Goal: Information Seeking & Learning: Learn about a topic

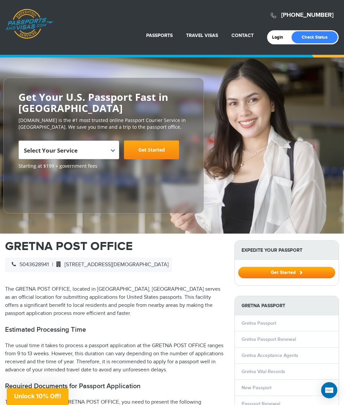
click at [104, 150] on span "Select Your Service" at bounding box center [68, 152] width 88 height 19
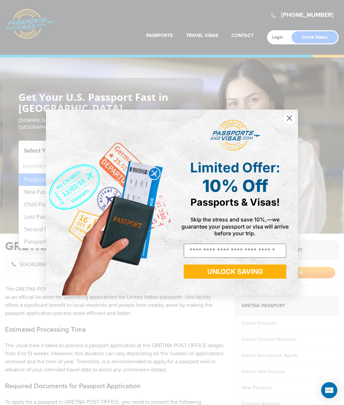
click at [26, 189] on div "Close dialog Limited Offer: 10% Off Passports & Visas! Skip the stress and save…" at bounding box center [172, 202] width 344 height 405
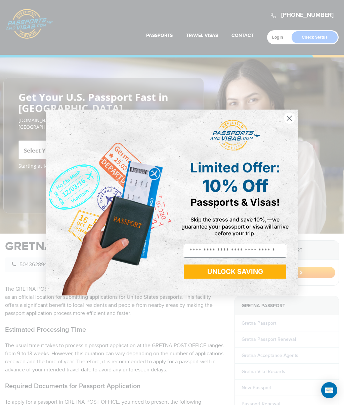
click at [290, 116] on circle "Close dialog" at bounding box center [289, 118] width 11 height 11
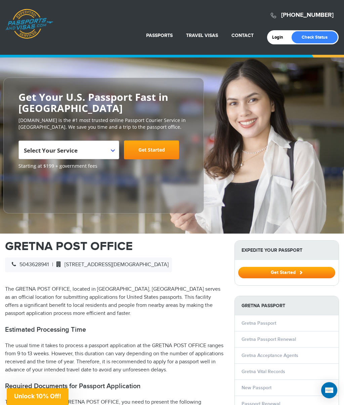
click at [65, 150] on span "Select Your Service" at bounding box center [51, 151] width 54 height 8
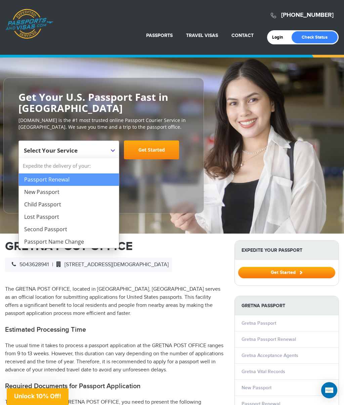
select select "**********"
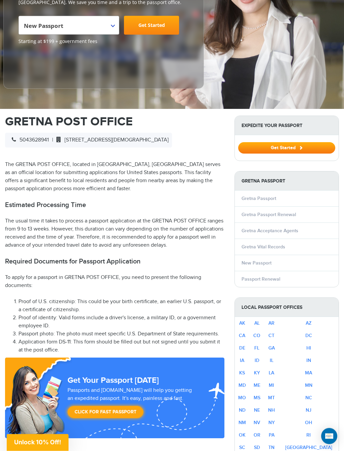
scroll to position [125, 0]
click at [275, 259] on li "New Passport" at bounding box center [287, 263] width 104 height 16
click at [266, 260] on link "New Passport" at bounding box center [257, 263] width 30 height 6
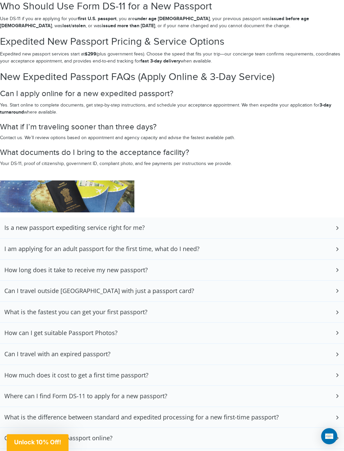
scroll to position [1257, 0]
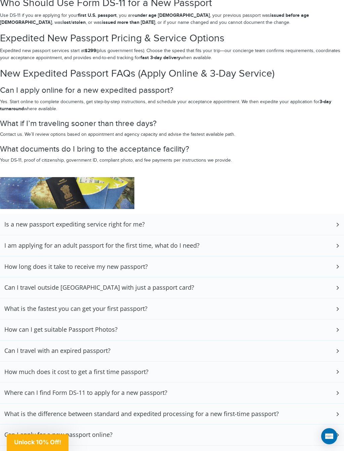
click at [21, 242] on h3 "I am applying for an adult passport for the first time, what do I need?" at bounding box center [101, 245] width 195 height 7
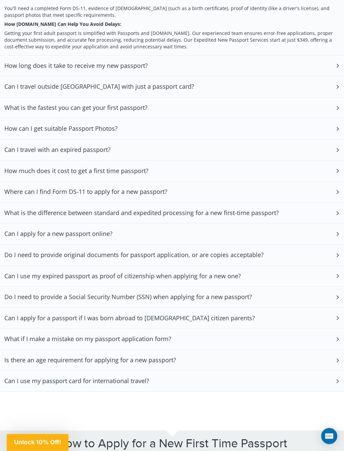
scroll to position [1513, 0]
click at [5, 230] on h3 "Can I apply for a new passport online?" at bounding box center [58, 233] width 108 height 7
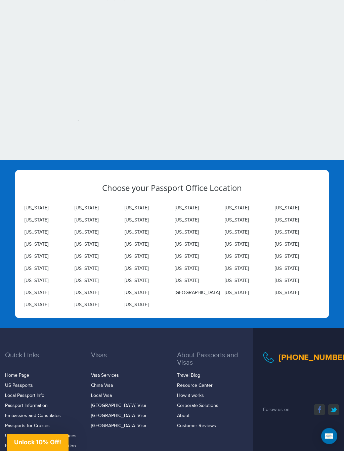
scroll to position [1986, 0]
click at [279, 230] on link "Louisiana" at bounding box center [287, 232] width 24 height 5
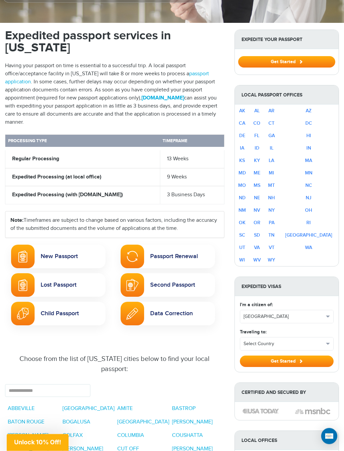
scroll to position [211, 0]
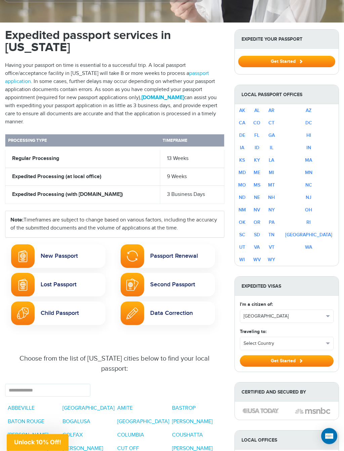
click at [24, 157] on strong "Regular Processing" at bounding box center [35, 159] width 47 height 6
click at [32, 254] on div at bounding box center [23, 257] width 24 height 24
